Goal: Transaction & Acquisition: Purchase product/service

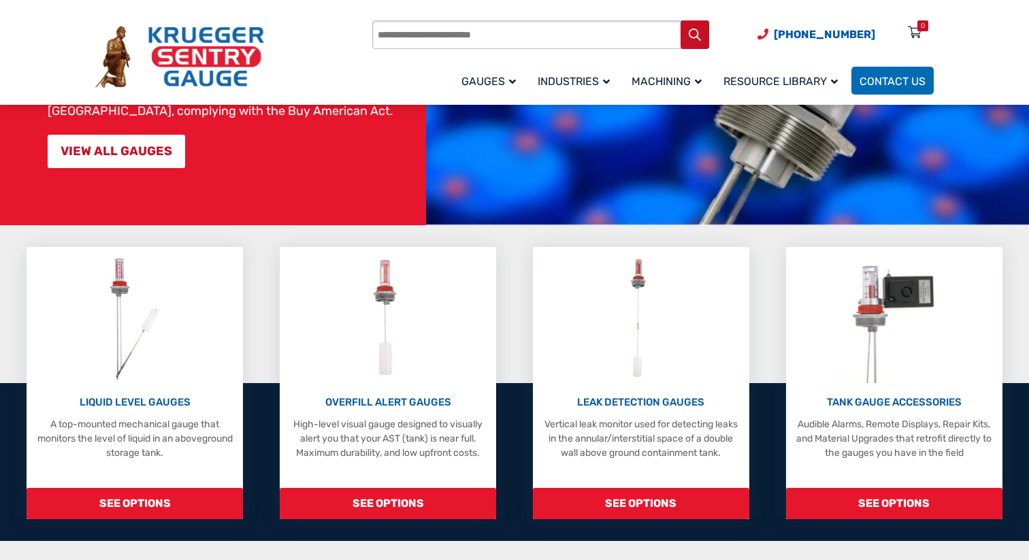
scroll to position [238, 0]
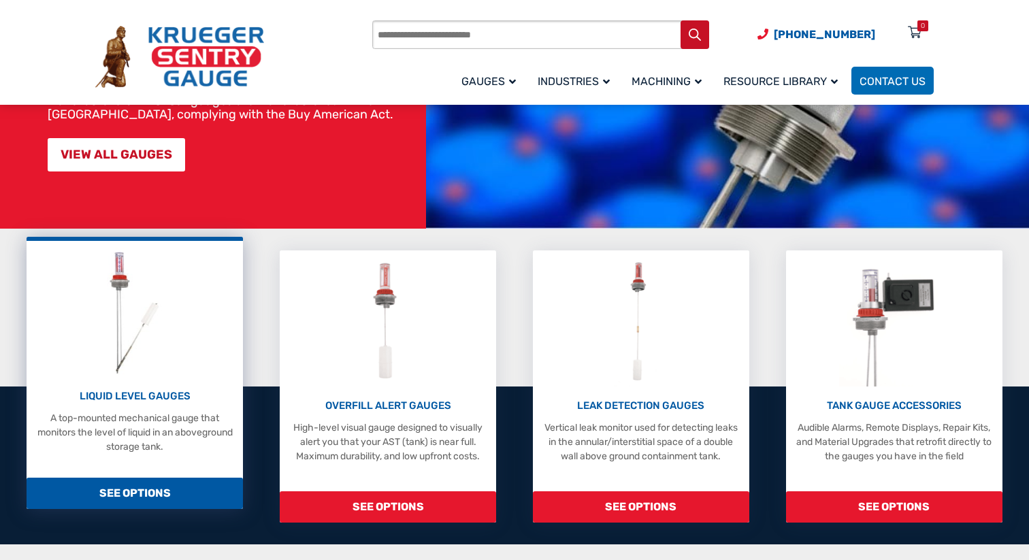
click at [167, 488] on span "SEE OPTIONS" at bounding box center [135, 493] width 216 height 31
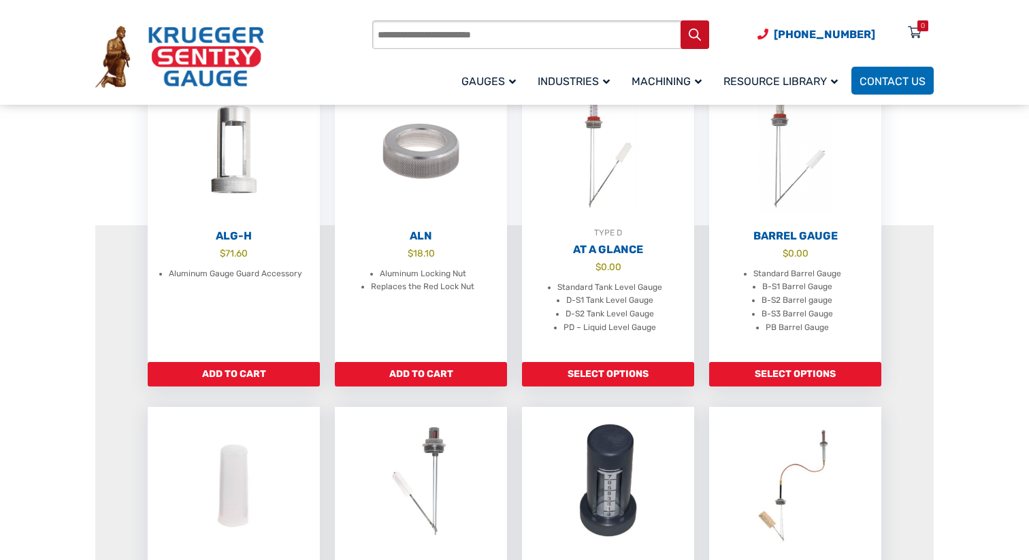
scroll to position [438, 0]
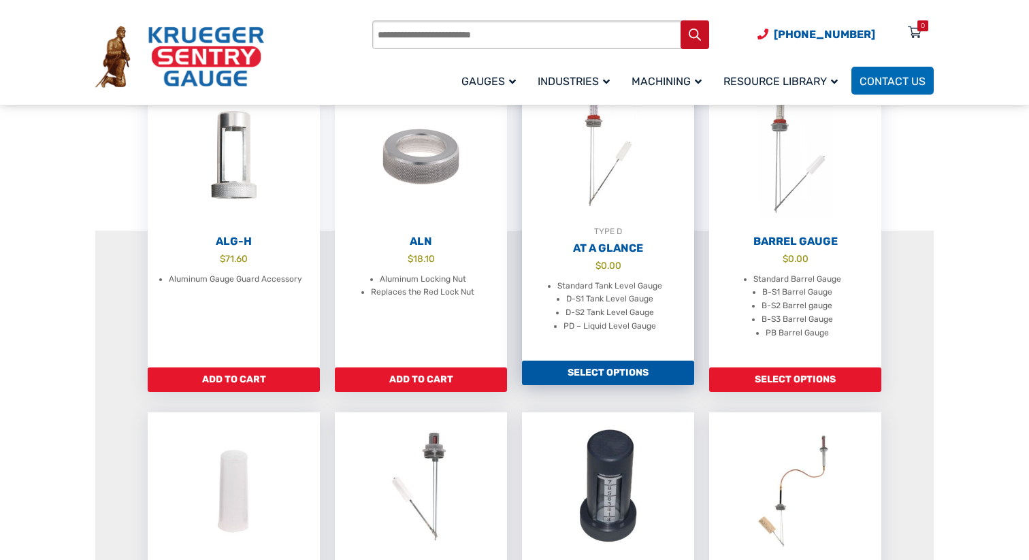
click at [611, 385] on link "Select options" at bounding box center [608, 373] width 172 height 25
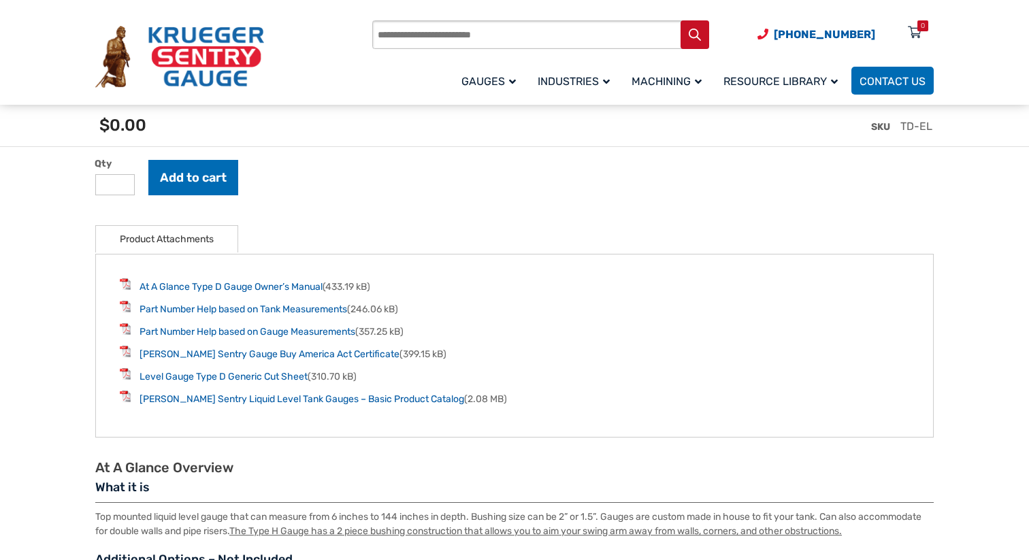
scroll to position [1740, 0]
click at [285, 402] on link "Krueger Sentry Liquid Level Tank Gauges – Basic Product Catalog" at bounding box center [302, 400] width 325 height 12
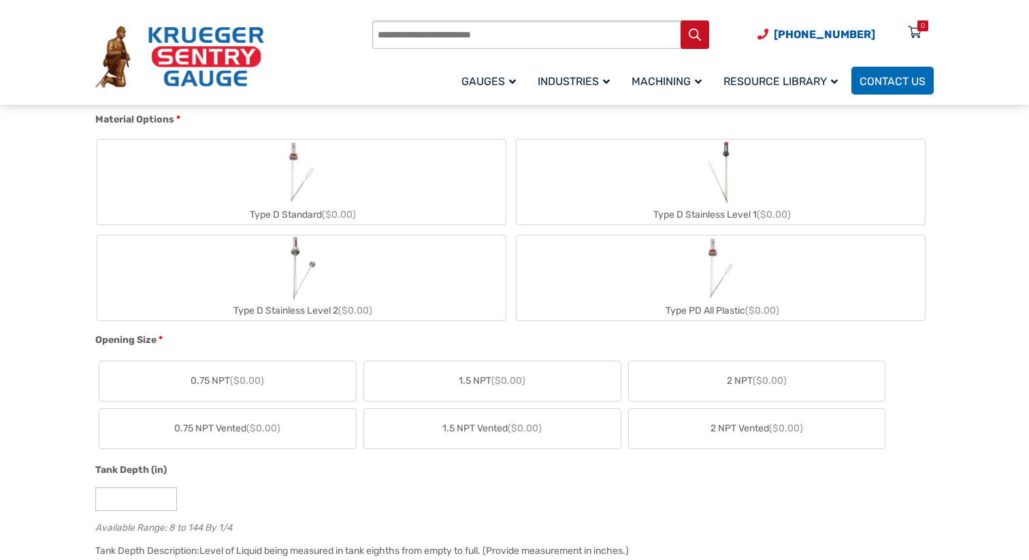
scroll to position [0, 0]
